Goal: Transaction & Acquisition: Purchase product/service

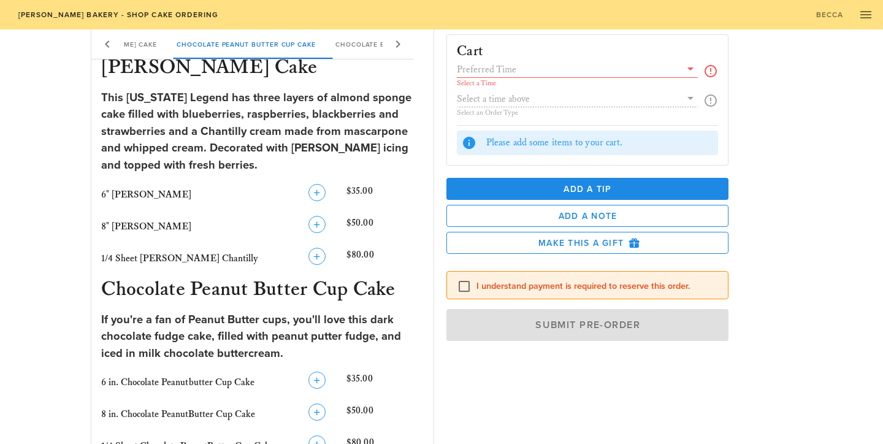
scroll to position [244, 0]
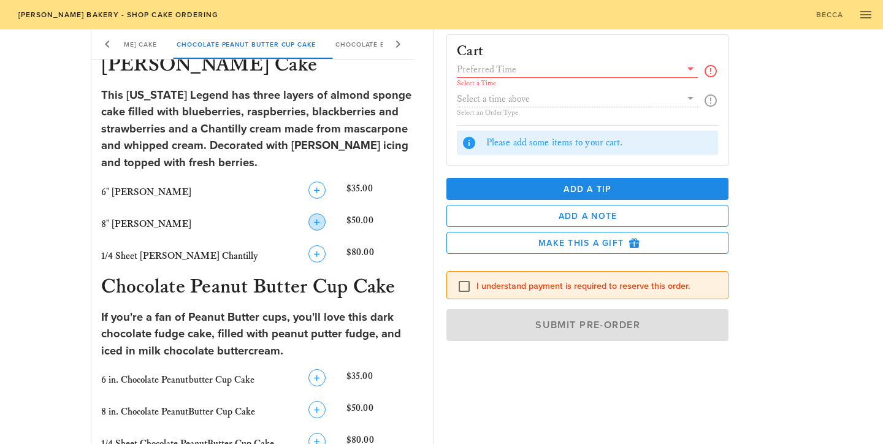
click at [319, 224] on icon "button" at bounding box center [317, 222] width 15 height 15
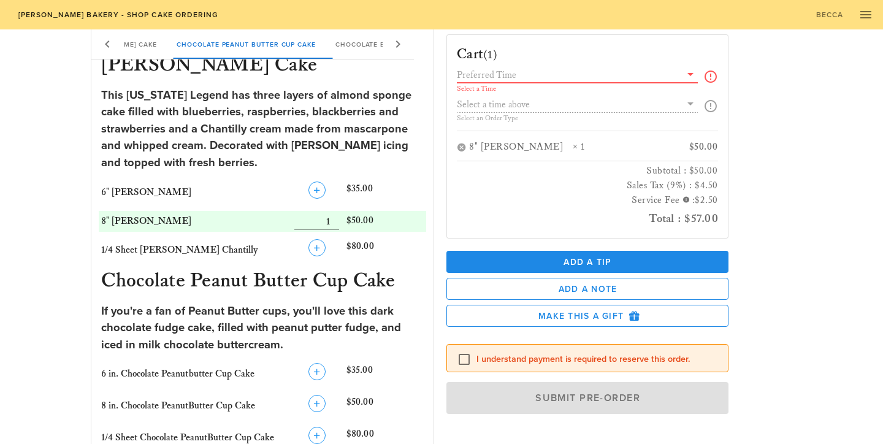
click at [522, 77] on input "text" at bounding box center [569, 75] width 224 height 16
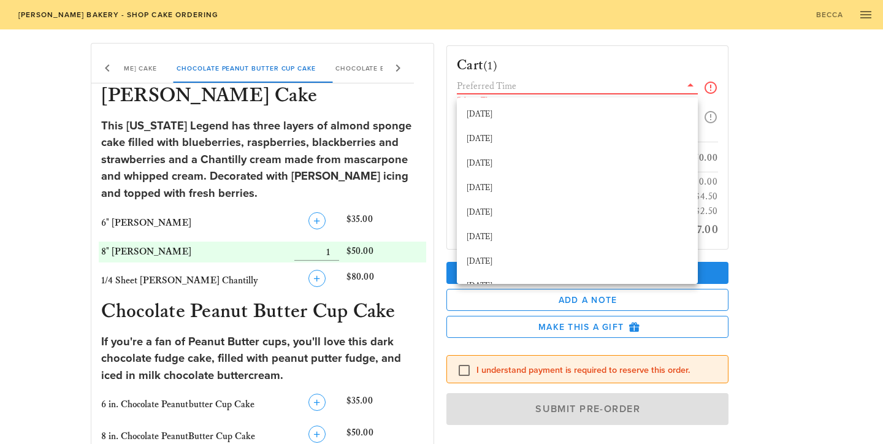
scroll to position [215, 0]
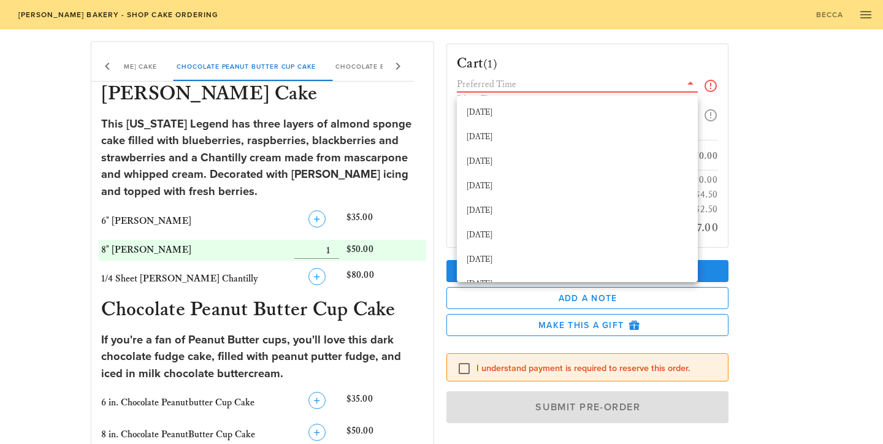
click at [790, 115] on div "Cart (1) Select a Time Select an Order Type 8" Berry Chantilly × 1 $50.00 Subto…" at bounding box center [617, 237] width 356 height 407
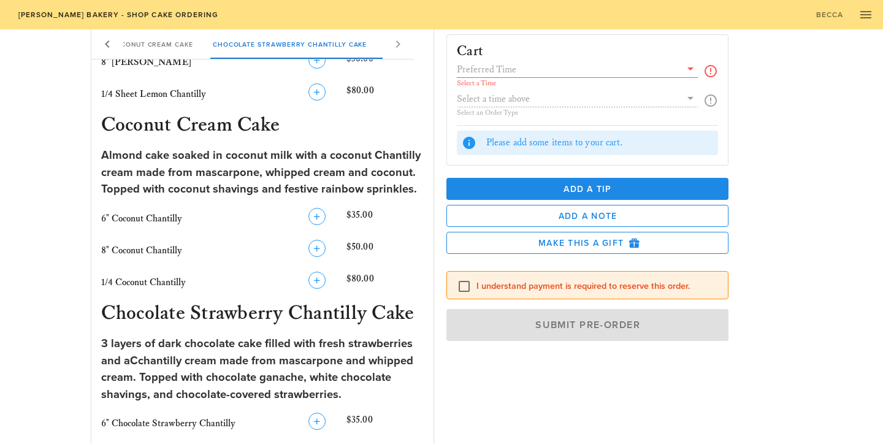
scroll to position [975, 0]
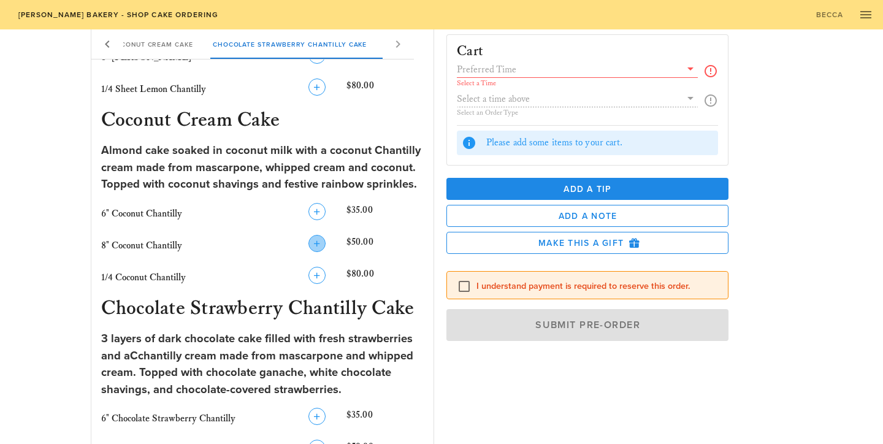
click at [319, 243] on icon "button" at bounding box center [317, 243] width 15 height 15
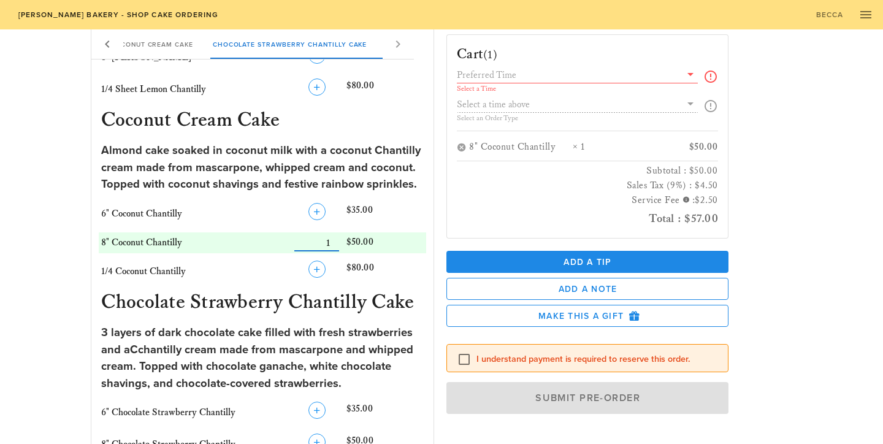
click at [509, 72] on input "text" at bounding box center [569, 75] width 224 height 16
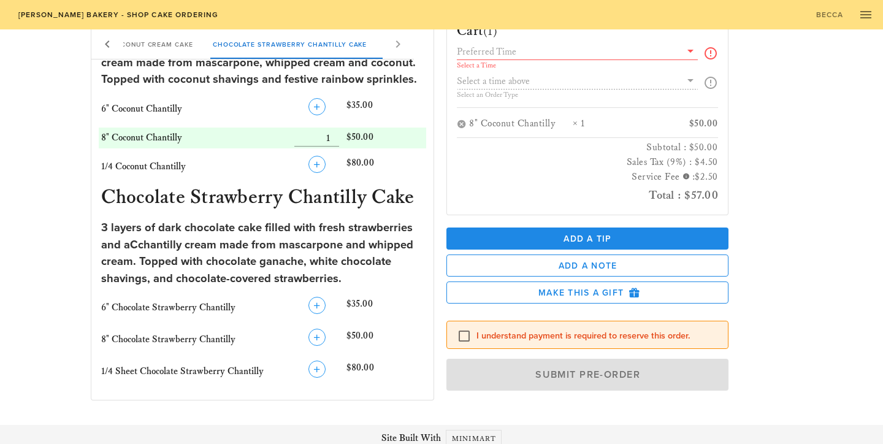
scroll to position [1083, 0]
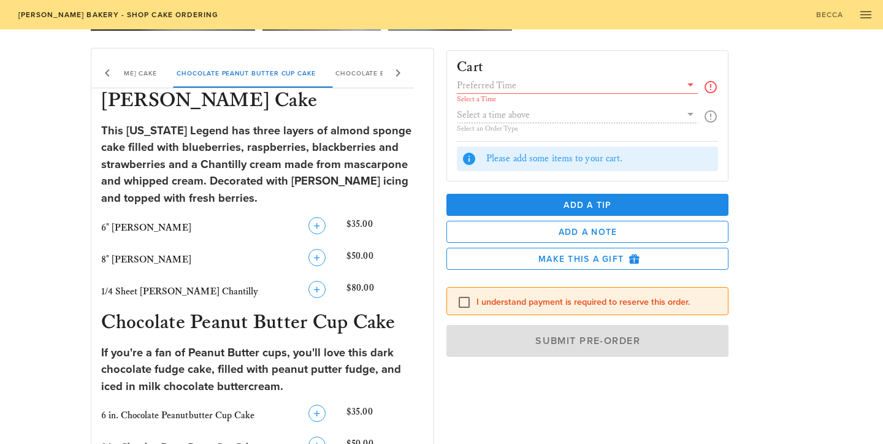
scroll to position [212, 0]
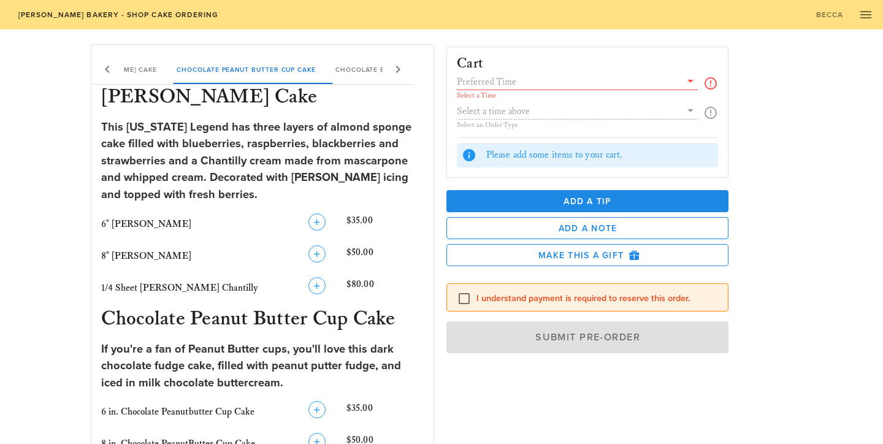
click at [539, 82] on input "text" at bounding box center [569, 82] width 224 height 16
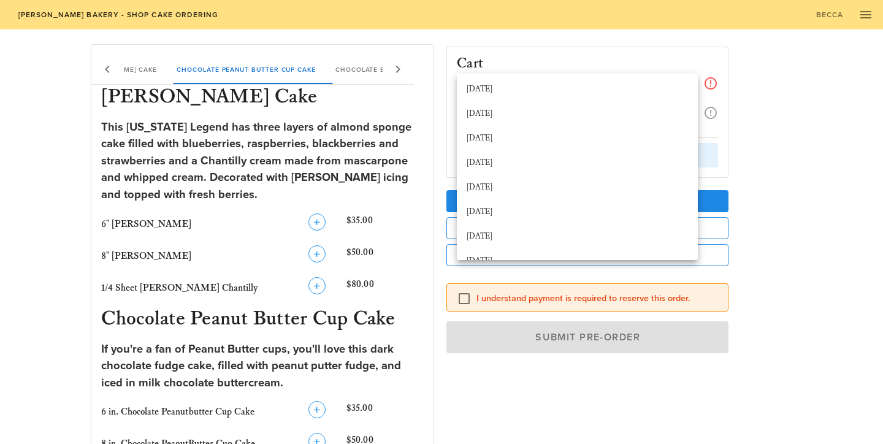
scroll to position [0, 0]
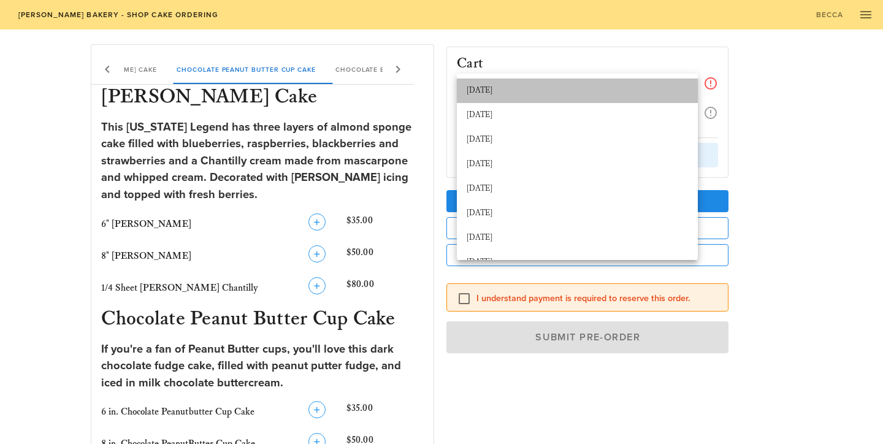
click at [522, 93] on div "[DATE]" at bounding box center [577, 91] width 221 height 10
